Goal: Check status: Check status

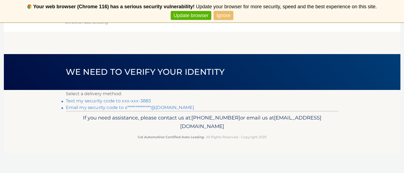
click at [104, 99] on link "Text my security code to xxx-xxx-3883" at bounding box center [108, 100] width 85 height 5
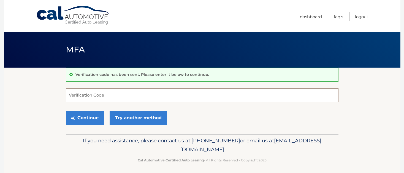
click at [112, 97] on input "Verification Code" at bounding box center [202, 95] width 273 height 14
type input "682301"
click at [86, 115] on button "Continue" at bounding box center [85, 118] width 38 height 14
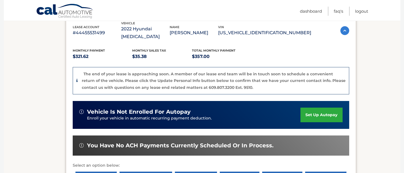
scroll to position [164, 0]
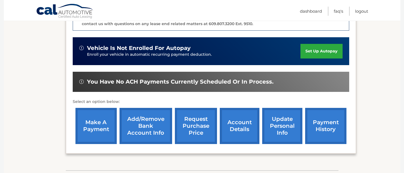
click at [245, 114] on link "account details" at bounding box center [240, 126] width 40 height 36
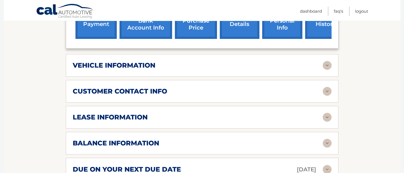
scroll to position [244, 0]
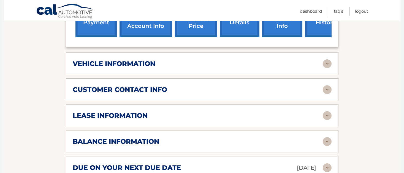
click at [203, 111] on div "lease information" at bounding box center [198, 115] width 250 height 8
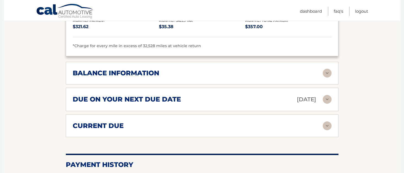
scroll to position [417, 0]
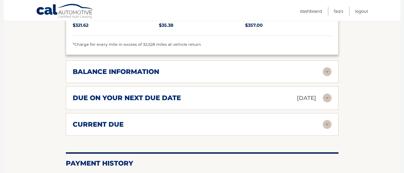
click at [203, 93] on div "due on your next due date Sep 27, 2025" at bounding box center [198, 98] width 250 height 10
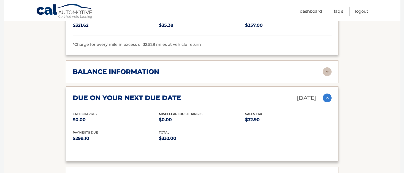
click at [212, 67] on div "balance information" at bounding box center [198, 71] width 250 height 8
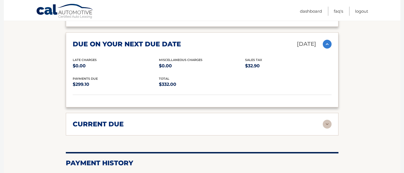
scroll to position [624, 0]
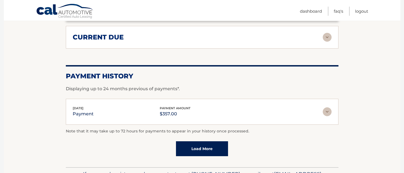
click at [209, 143] on link "Load More" at bounding box center [202, 148] width 52 height 15
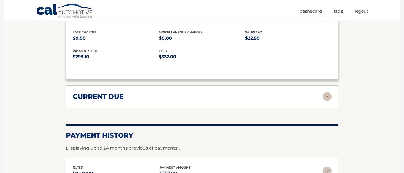
scroll to position [545, 0]
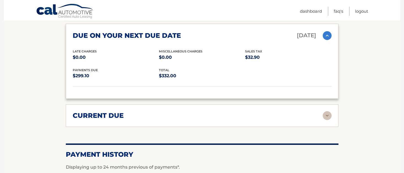
click at [236, 114] on div "current due Late Charges $0.00 Miscelleneous Charges* $0.00 Sales Tax $-2.48 pa…" at bounding box center [202, 115] width 273 height 23
click at [243, 111] on div "current due" at bounding box center [198, 115] width 250 height 8
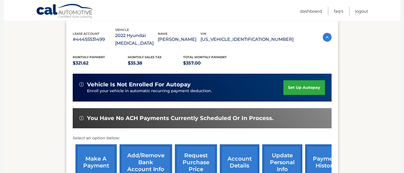
scroll to position [91, 0]
